Goal: Information Seeking & Learning: Learn about a topic

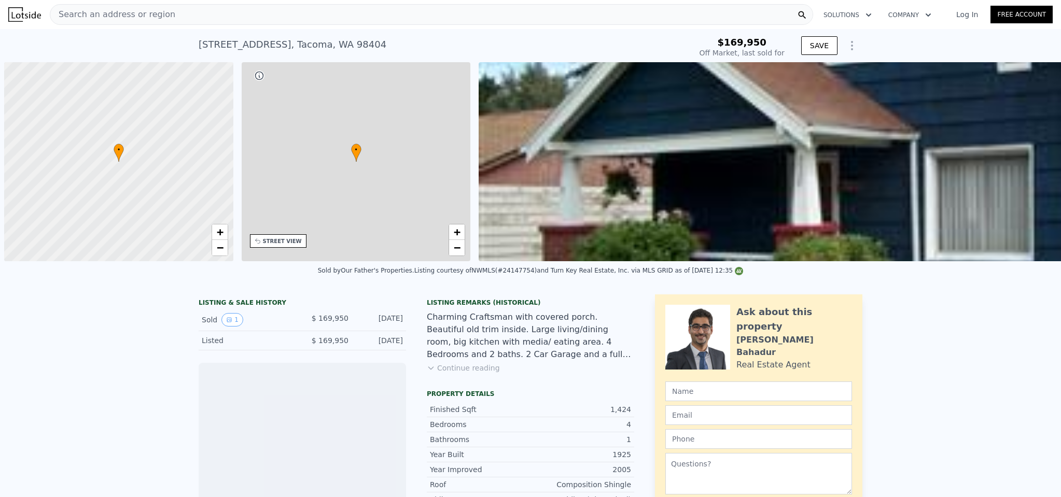
scroll to position [0, 4]
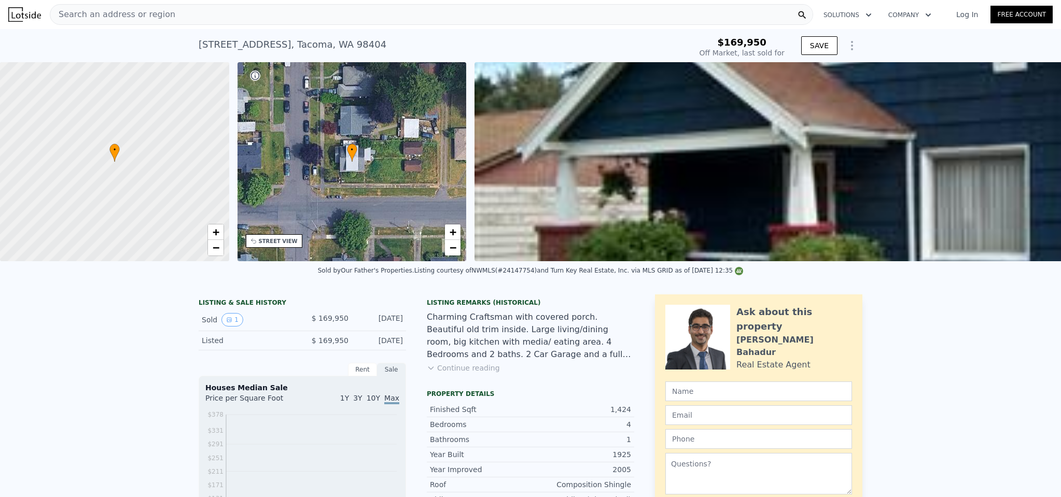
type input "-$ 185,297"
click at [453, 373] on button "Continue reading" at bounding box center [463, 368] width 73 height 10
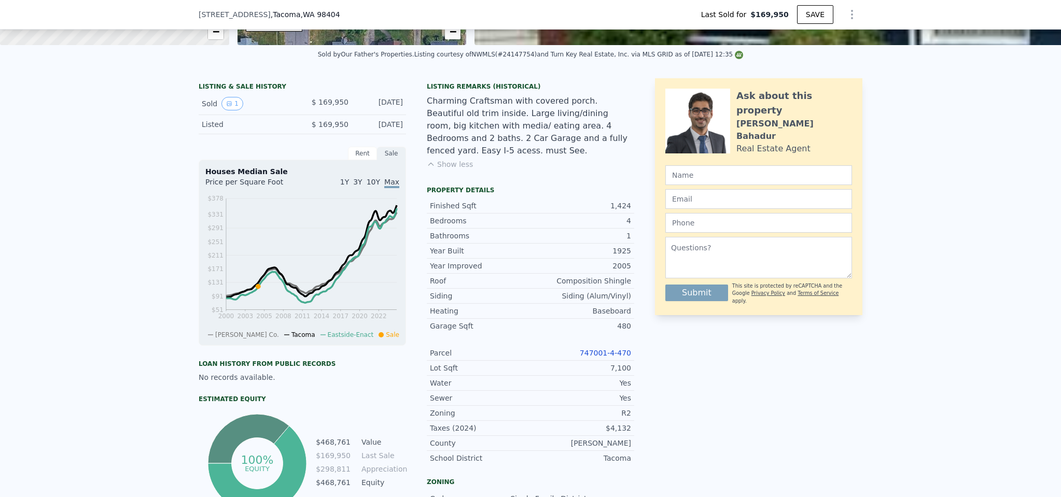
scroll to position [324, 0]
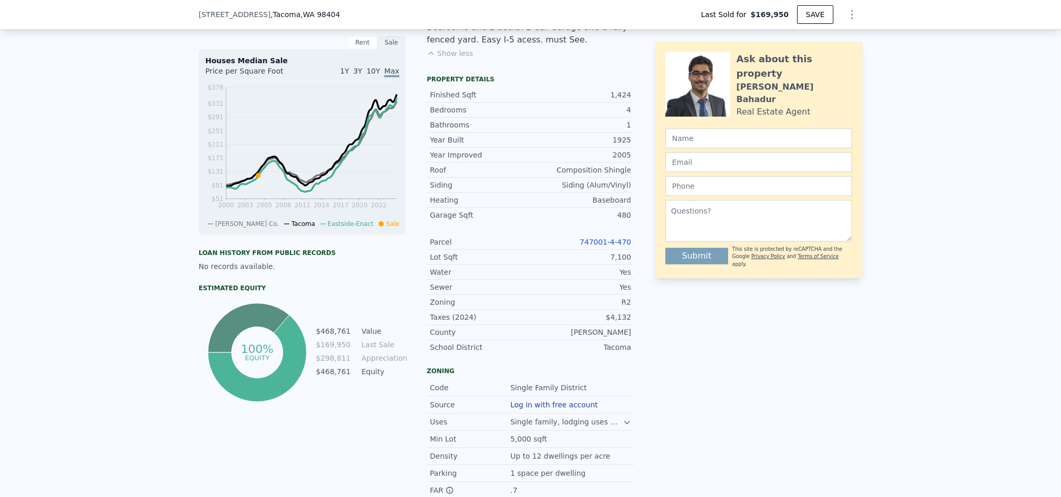
type input "$ 500,000"
type input "$ 278,138"
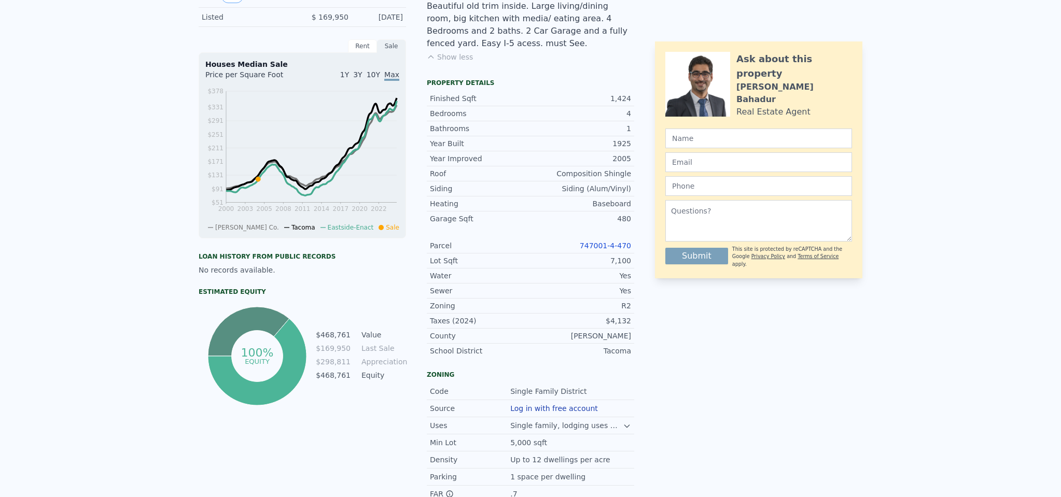
scroll to position [0, 0]
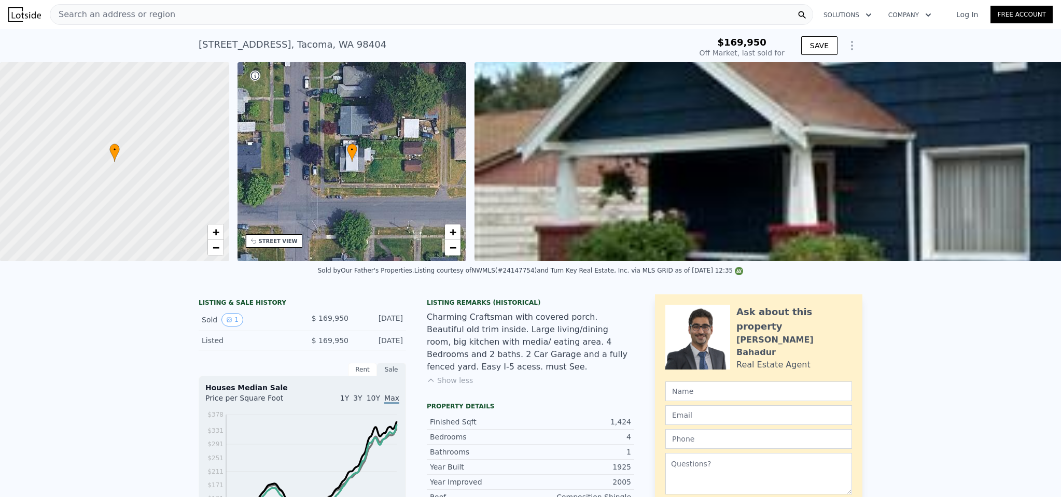
click at [236, 19] on div "Search an address or region" at bounding box center [431, 14] width 763 height 21
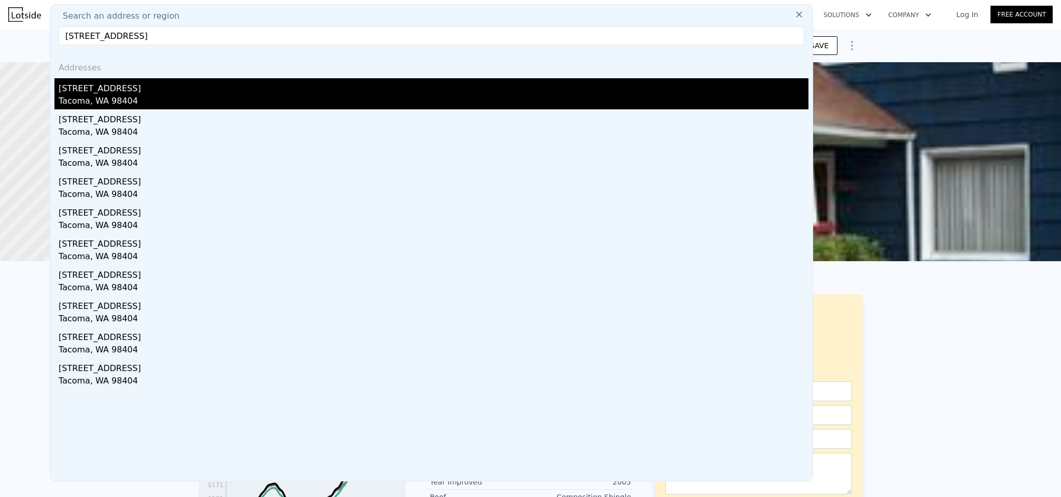
type input "[STREET_ADDRESS]"
click at [149, 91] on div "[STREET_ADDRESS]" at bounding box center [434, 86] width 750 height 17
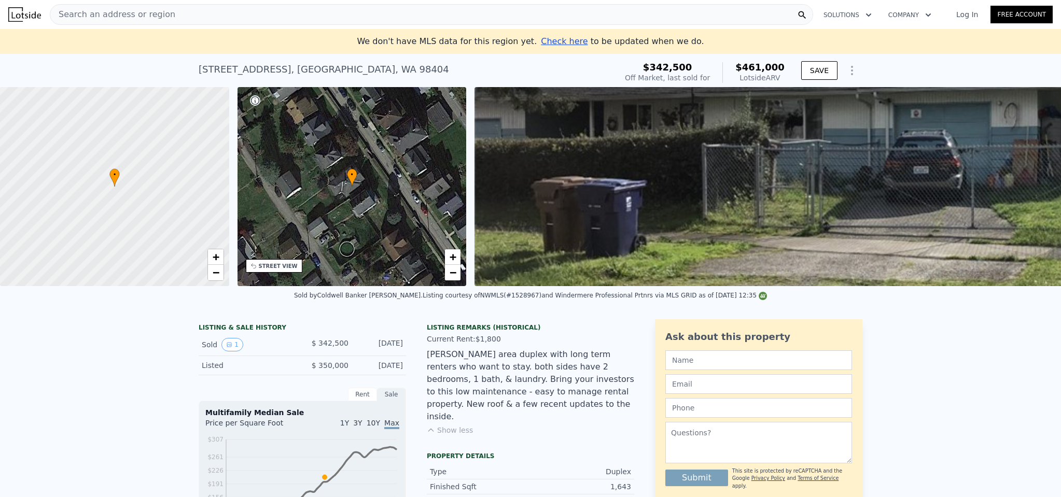
click at [184, 15] on div "Search an address or region" at bounding box center [431, 14] width 763 height 21
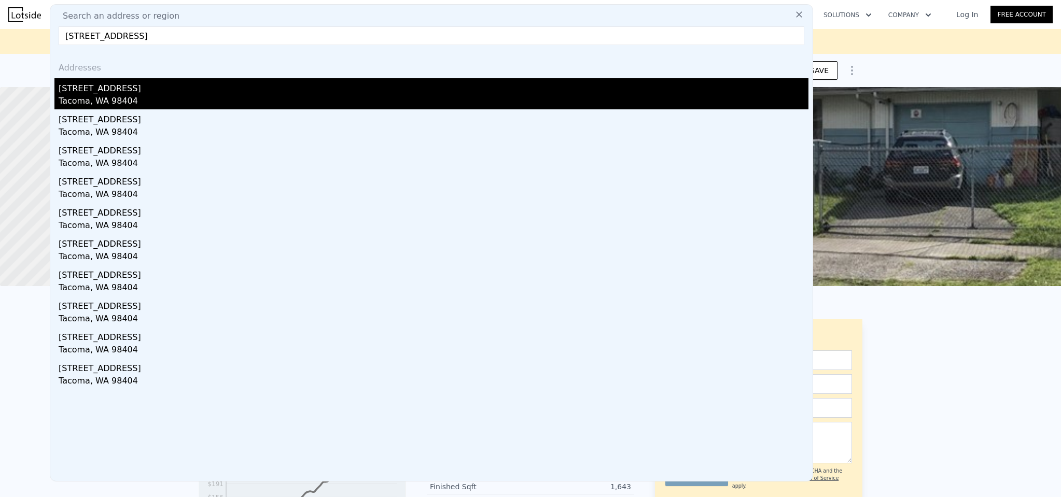
type input "[STREET_ADDRESS]"
click at [124, 97] on div "Tacoma, WA 98404" at bounding box center [434, 102] width 750 height 15
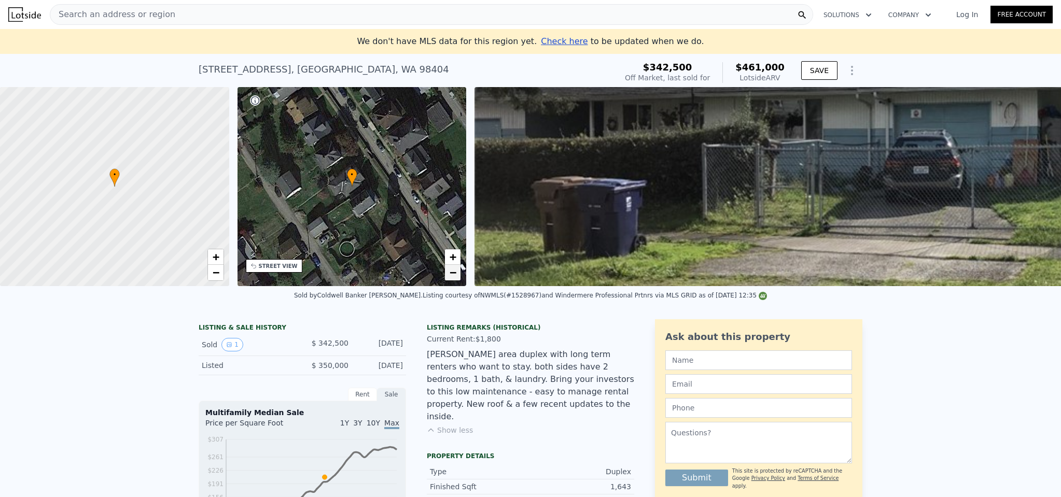
click at [447, 274] on link "−" at bounding box center [453, 273] width 16 height 16
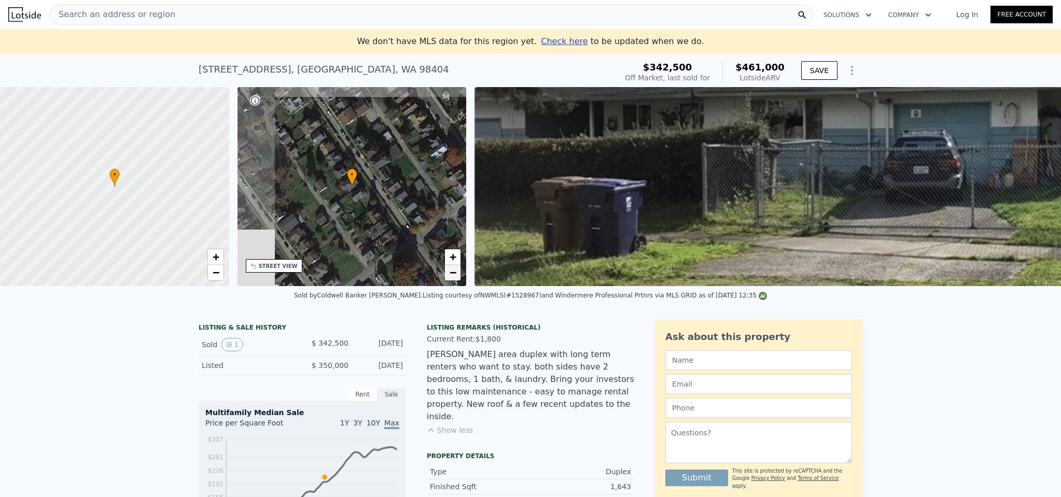
click at [447, 274] on link "−" at bounding box center [453, 273] width 16 height 16
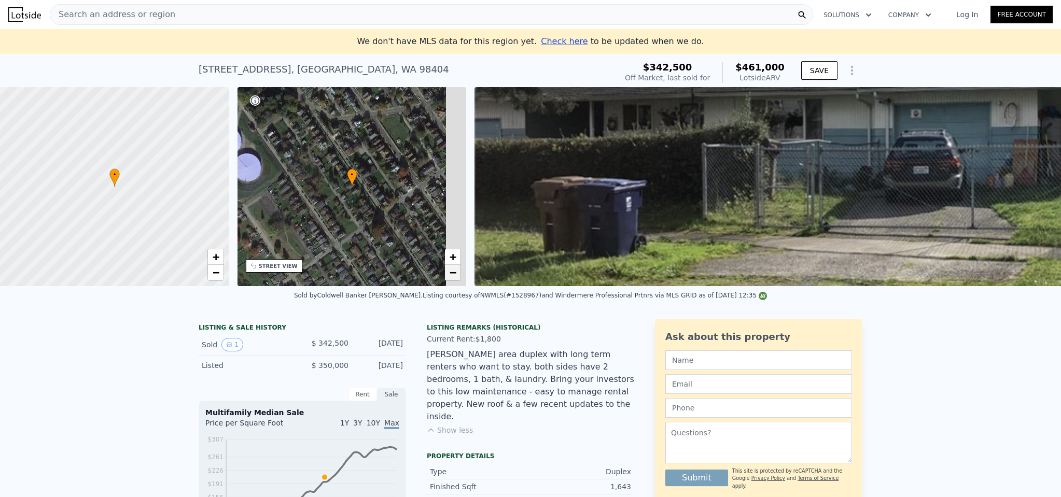
click at [447, 274] on link "−" at bounding box center [453, 273] width 16 height 16
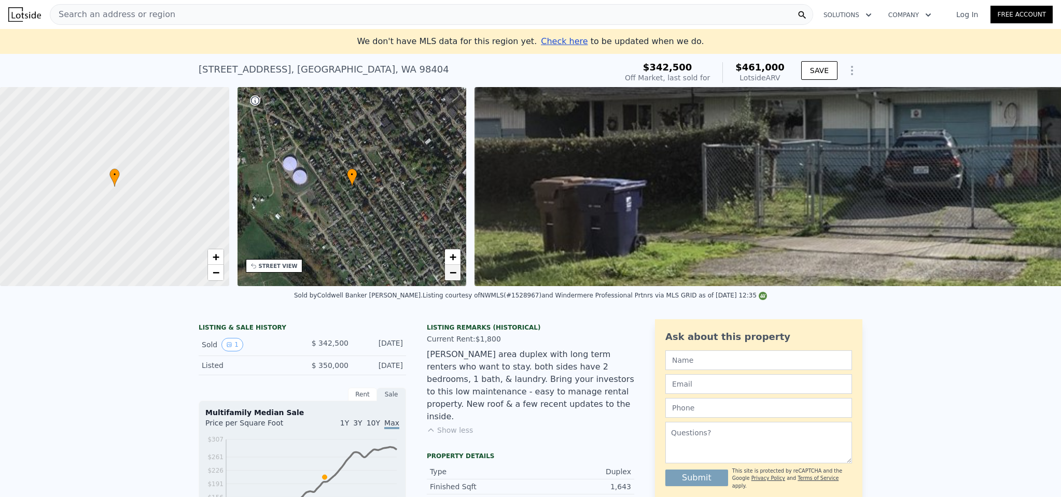
click at [447, 274] on link "−" at bounding box center [453, 273] width 16 height 16
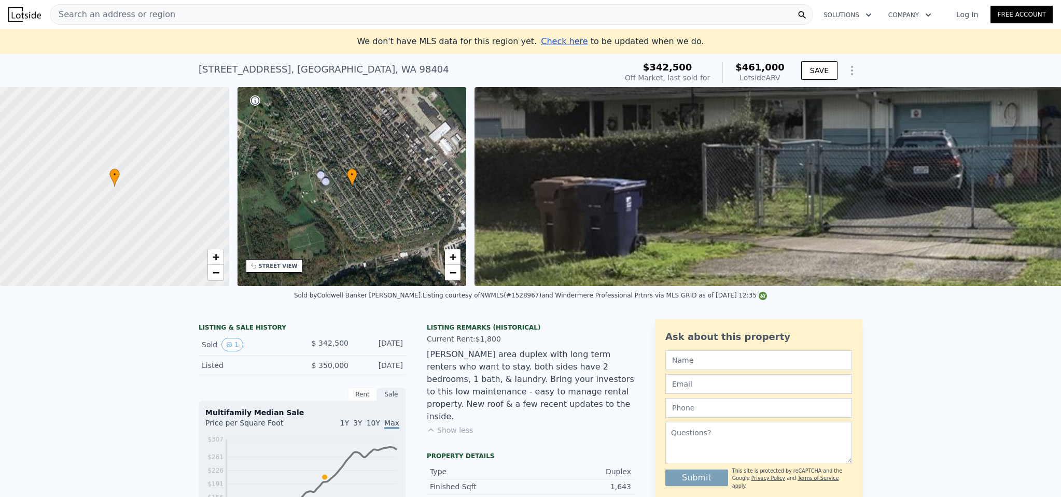
click at [152, 9] on span "Search an address or region" at bounding box center [112, 14] width 125 height 12
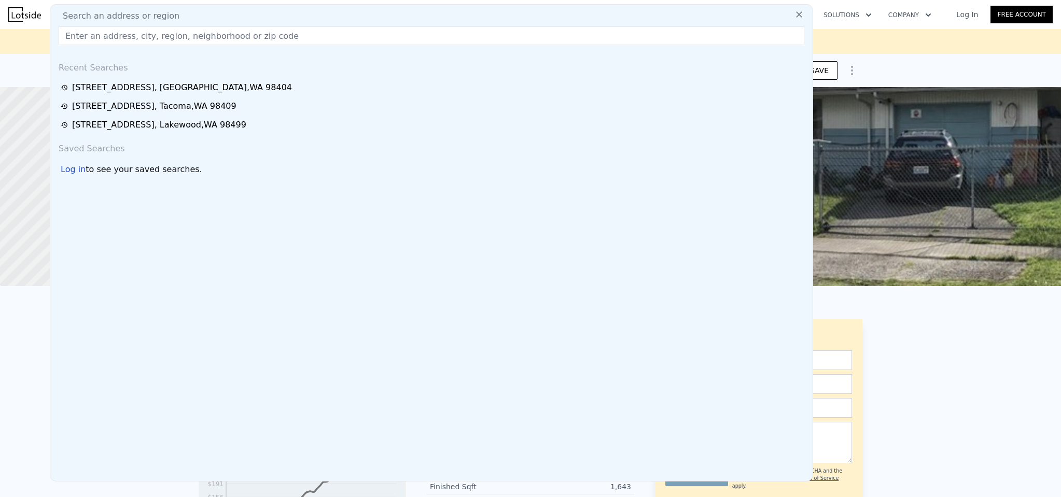
click at [159, 40] on input "text" at bounding box center [432, 35] width 746 height 19
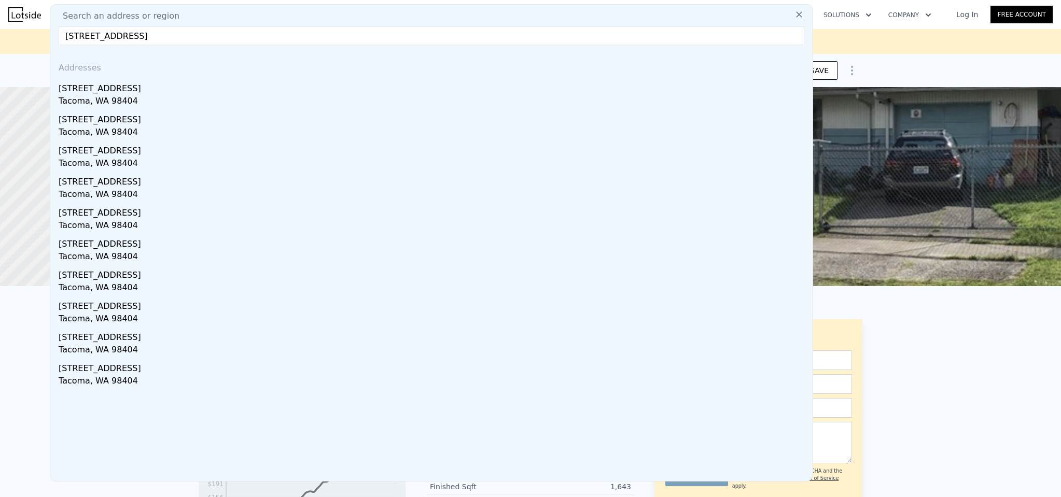
drag, startPoint x: 189, startPoint y: 36, endPoint x: 132, endPoint y: 37, distance: 56.5
click at [132, 37] on input "[STREET_ADDRESS]" at bounding box center [432, 35] width 746 height 19
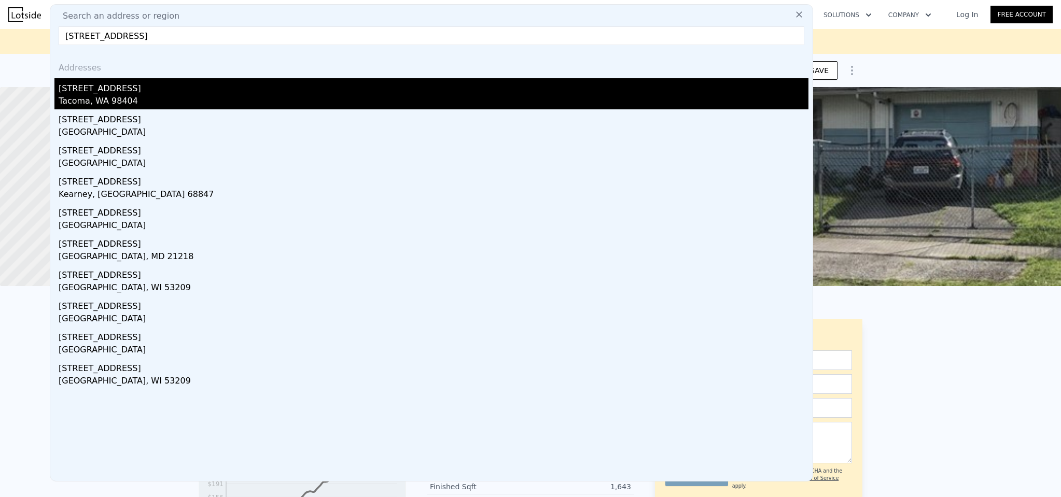
type input "[STREET_ADDRESS]"
click at [147, 90] on div "[STREET_ADDRESS]" at bounding box center [434, 86] width 750 height 17
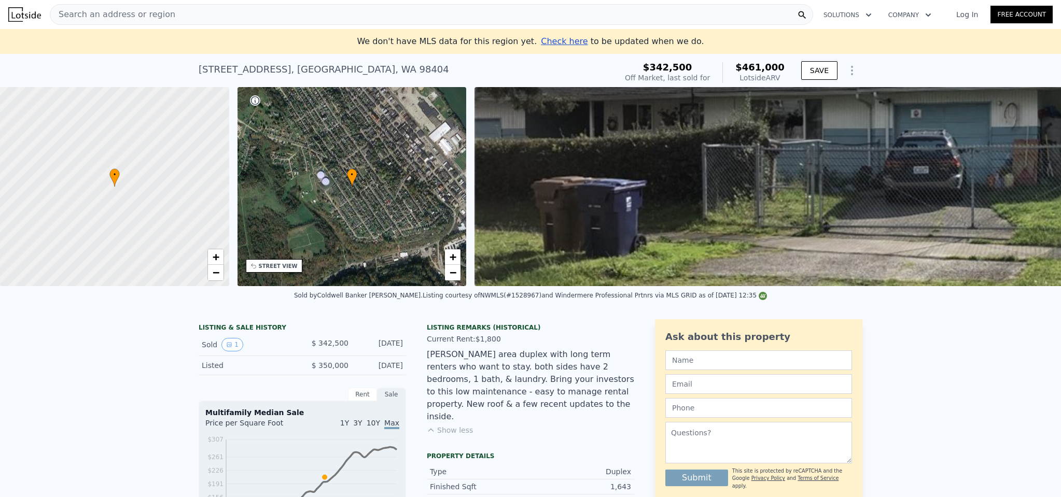
click at [279, 267] on div "STREET VIEW" at bounding box center [278, 266] width 39 height 8
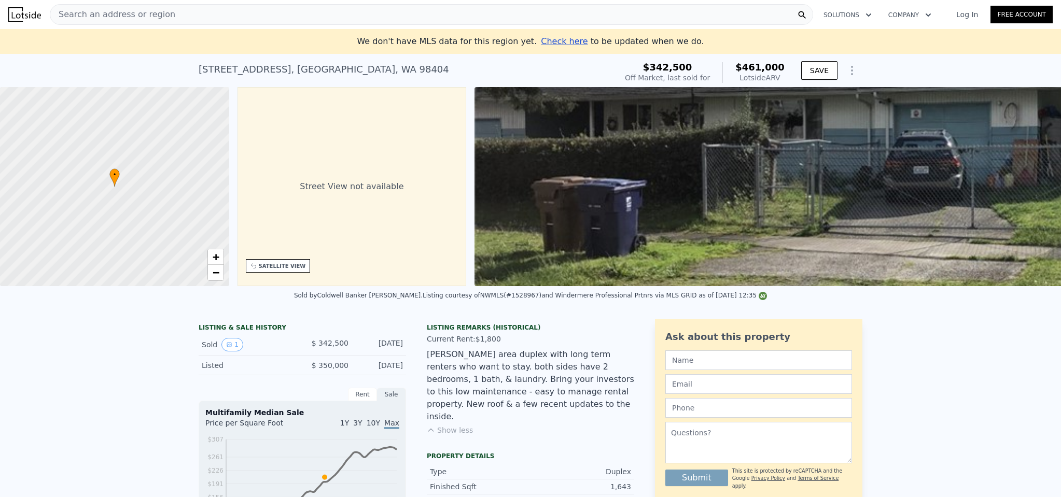
click at [623, 232] on img at bounding box center [1000, 186] width 1052 height 199
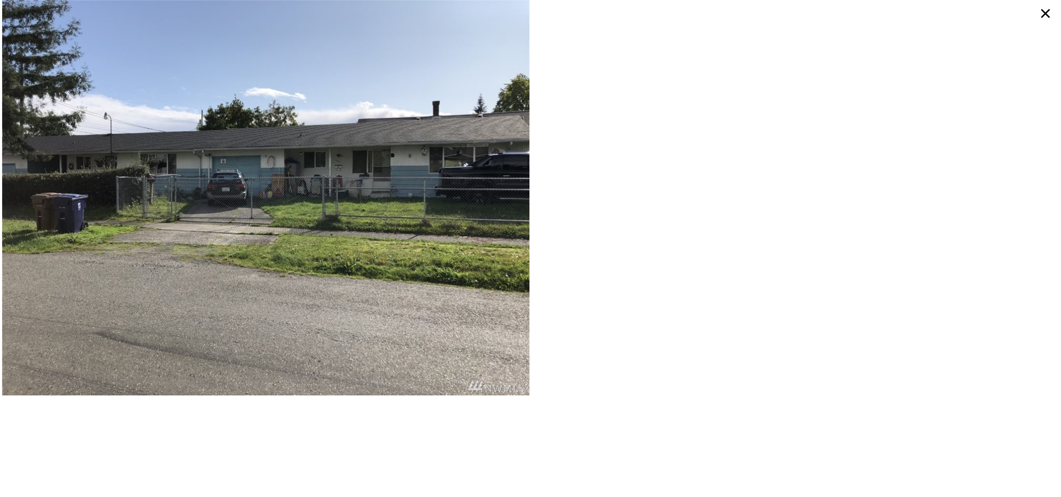
click at [1042, 14] on icon at bounding box center [1045, 13] width 19 height 19
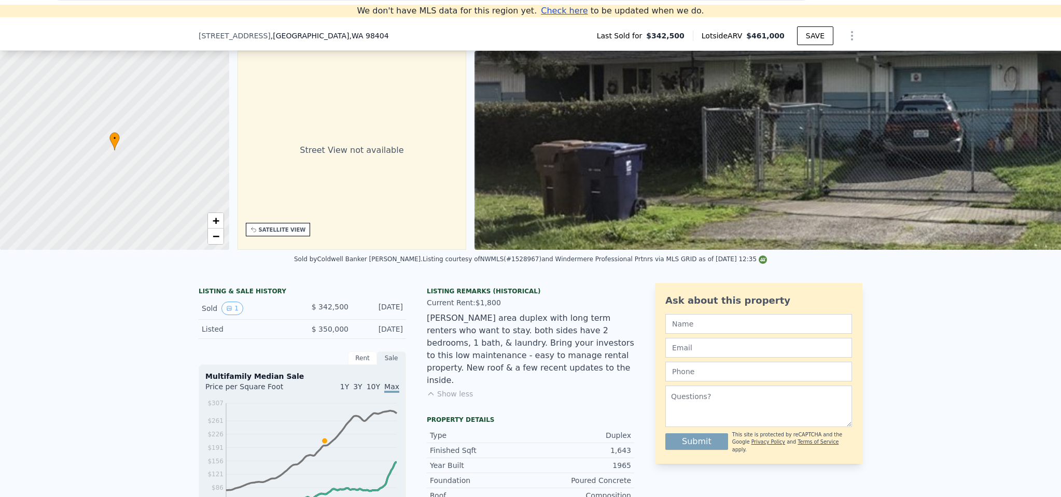
scroll to position [88, 0]
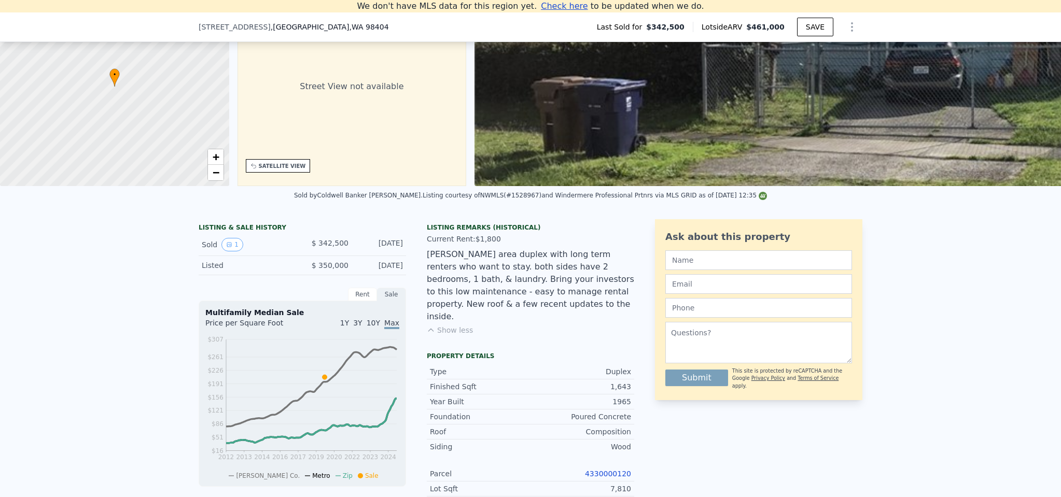
click at [453, 325] on button "Show less" at bounding box center [450, 330] width 46 height 10
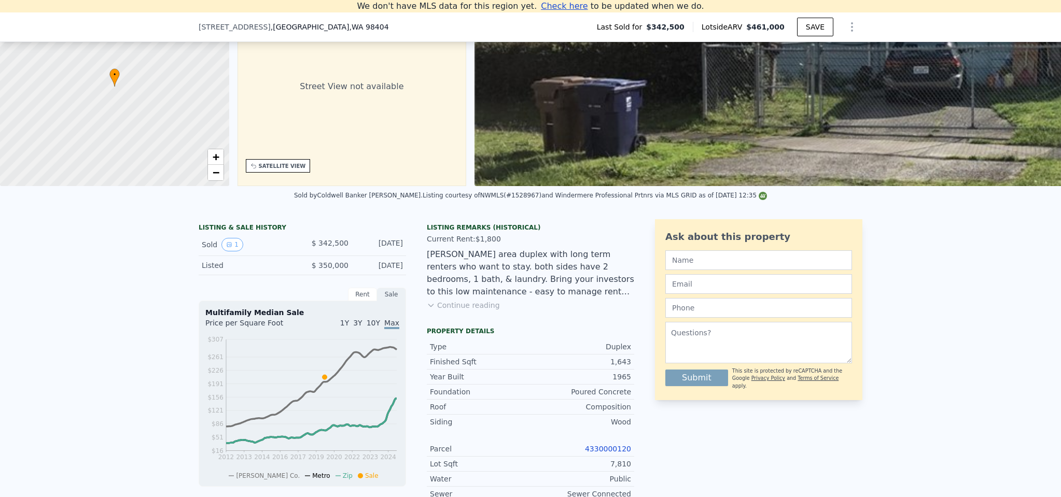
click at [457, 311] on button "Continue reading" at bounding box center [463, 305] width 73 height 10
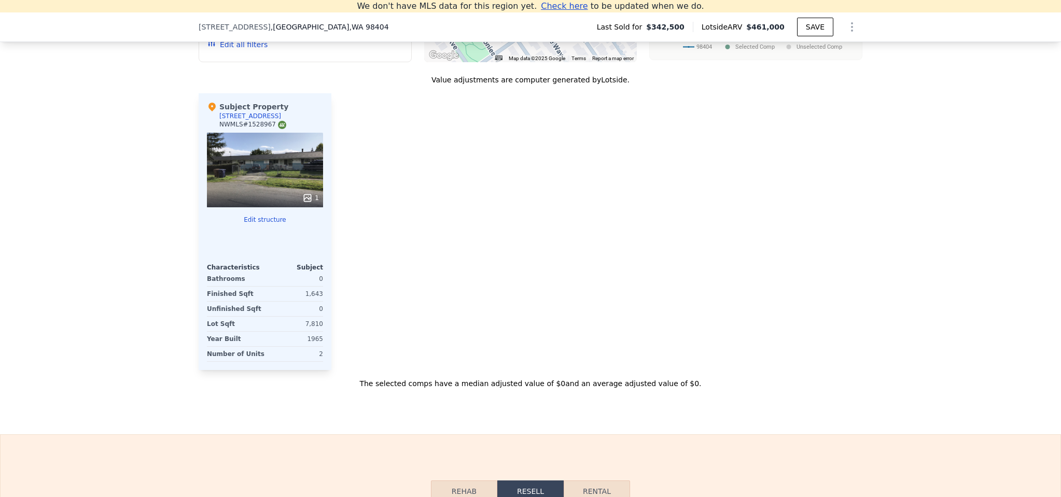
scroll to position [932, 0]
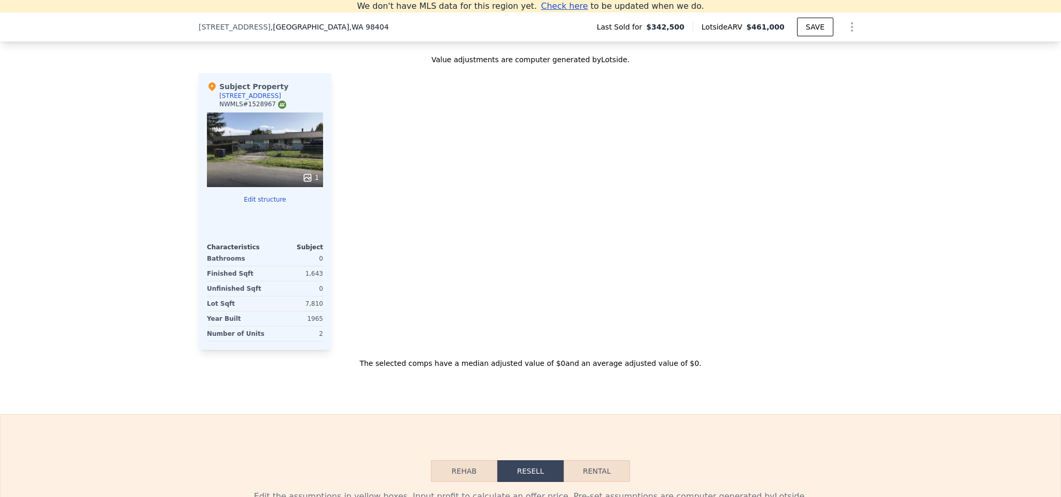
click at [593, 462] on button "Rental" at bounding box center [597, 471] width 66 height 22
select select "30"
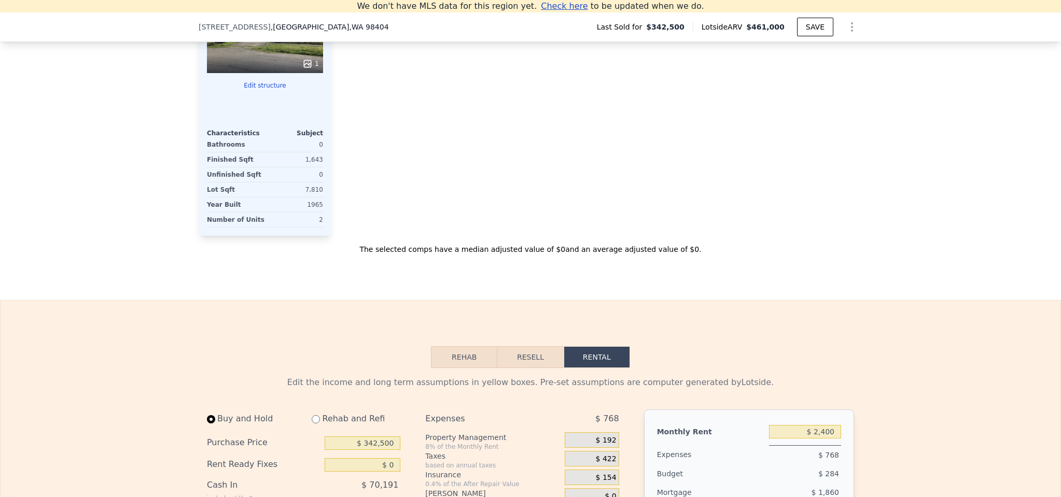
scroll to position [1321, 0]
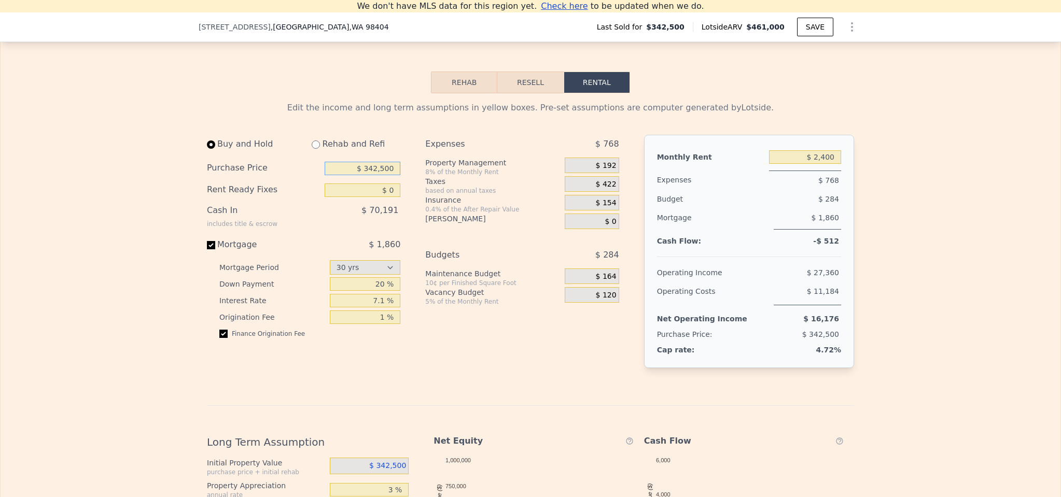
drag, startPoint x: 354, startPoint y: 165, endPoint x: 446, endPoint y: 164, distance: 92.8
click at [446, 164] on div "Buy and Hold Rehab and Refi Purchase Price $ 342,500 Rent Ready Fixes $ 0 Cash …" at bounding box center [417, 260] width 420 height 250
type input "$ 524,000"
click at [782, 157] on input "$ 2,400" at bounding box center [805, 156] width 72 height 13
drag, startPoint x: 884, startPoint y: 154, endPoint x: 908, endPoint y: 156, distance: 24.4
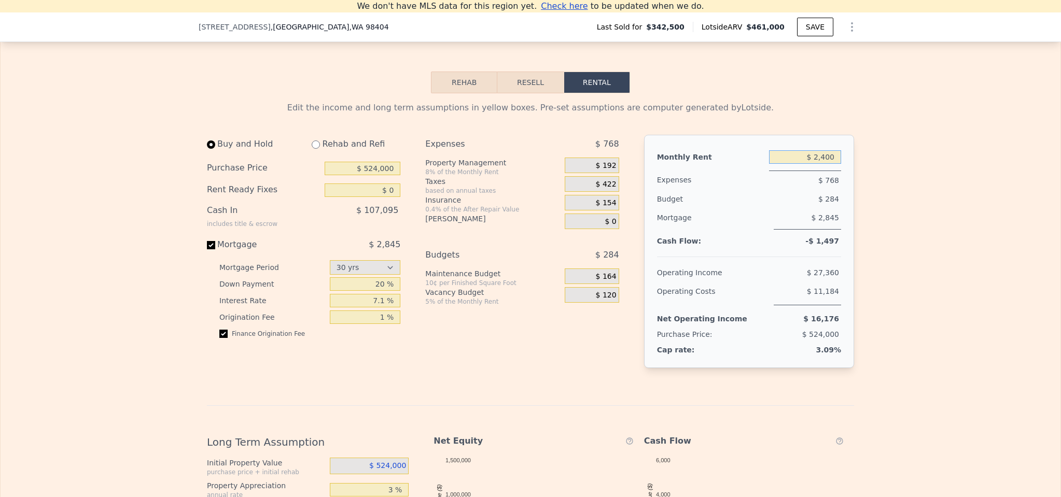
click at [908, 156] on div "Edit the income and long term assumptions in yellow boxes. Pre-set assumptions …" at bounding box center [531, 431] width 1060 height 676
type input "$ 2,600"
click at [954, 186] on div "Edit the income and long term assumptions in yellow boxes. Pre-set assumptions …" at bounding box center [531, 431] width 1060 height 676
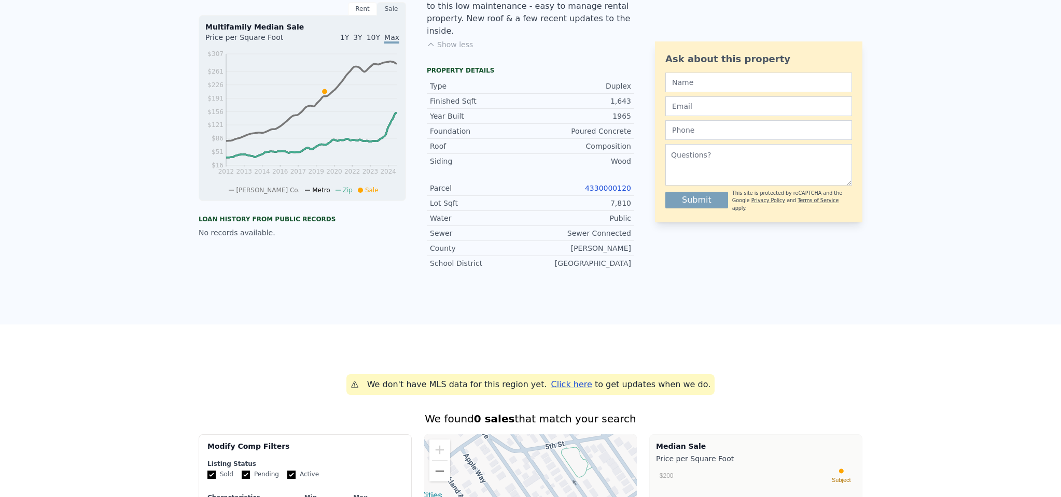
scroll to position [0, 0]
